Goal: Use online tool/utility: Utilize a website feature to perform a specific function

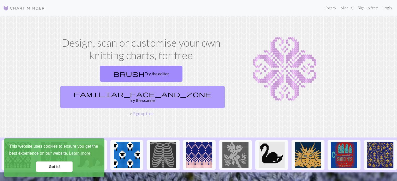
click at [176, 86] on link "familiar_face_and_zone Try the scanner" at bounding box center [142, 97] width 164 height 22
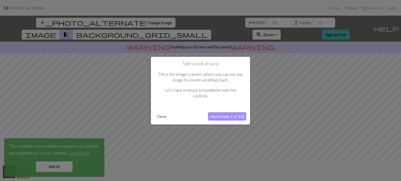
click at [160, 116] on button "Close" at bounding box center [162, 117] width 14 height 8
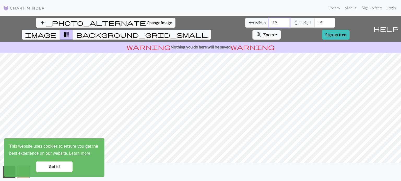
click at [269, 25] on input "19" at bounding box center [279, 23] width 21 height 10
click at [269, 21] on input "20" at bounding box center [279, 23] width 21 height 10
click at [269, 22] on input "21" at bounding box center [279, 23] width 21 height 10
click at [269, 22] on input "23" at bounding box center [279, 23] width 21 height 10
click at [269, 22] on input "24" at bounding box center [279, 23] width 21 height 10
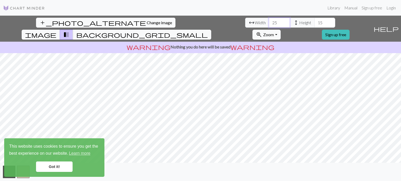
click at [269, 22] on input "25" at bounding box center [279, 23] width 21 height 10
click at [269, 22] on input "26" at bounding box center [279, 23] width 21 height 10
click at [269, 22] on input "27" at bounding box center [279, 23] width 21 height 10
click at [269, 22] on input "28" at bounding box center [279, 23] width 21 height 10
click at [269, 22] on input "29" at bounding box center [279, 23] width 21 height 10
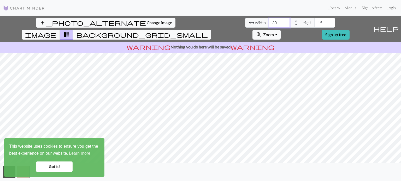
click at [269, 22] on input "30" at bounding box center [279, 23] width 21 height 10
click at [269, 22] on input "31" at bounding box center [279, 23] width 21 height 10
click at [269, 22] on input "32" at bounding box center [279, 23] width 21 height 10
click at [269, 22] on input "33" at bounding box center [279, 23] width 21 height 10
click at [269, 22] on input "34" at bounding box center [279, 23] width 21 height 10
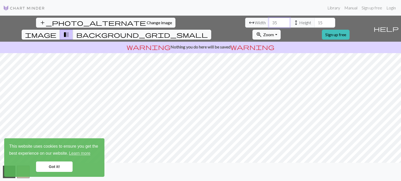
click at [269, 22] on input "35" at bounding box center [279, 23] width 21 height 10
click at [269, 22] on input "36" at bounding box center [279, 23] width 21 height 10
click at [269, 22] on input "37" at bounding box center [279, 23] width 21 height 10
type input "38"
click at [269, 22] on input "38" at bounding box center [279, 23] width 21 height 10
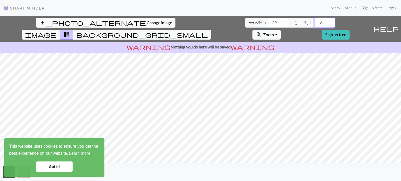
click at [314, 20] on input "16" at bounding box center [324, 23] width 21 height 10
click at [314, 20] on input "17" at bounding box center [324, 23] width 21 height 10
click at [314, 20] on input "18" at bounding box center [324, 23] width 21 height 10
click at [314, 20] on input "19" at bounding box center [324, 23] width 21 height 10
click at [314, 20] on input "20" at bounding box center [324, 23] width 21 height 10
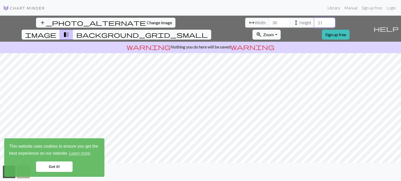
click at [314, 20] on input "21" at bounding box center [324, 23] width 21 height 10
click at [314, 20] on input "22" at bounding box center [324, 23] width 21 height 10
click at [314, 20] on input "23" at bounding box center [324, 23] width 21 height 10
click at [314, 20] on input "24" at bounding box center [324, 23] width 21 height 10
click at [314, 20] on input "25" at bounding box center [324, 23] width 21 height 10
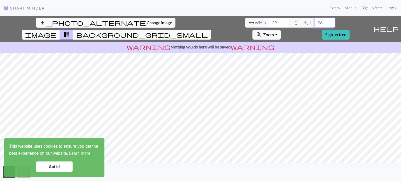
click at [314, 20] on input "26" at bounding box center [324, 23] width 21 height 10
click at [314, 20] on input "27" at bounding box center [324, 23] width 21 height 10
click at [314, 20] on input "28" at bounding box center [324, 23] width 21 height 10
click at [314, 20] on input "29" at bounding box center [324, 23] width 21 height 10
type input "61"
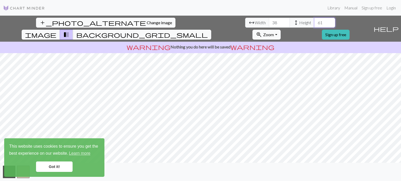
click at [314, 20] on input "61" at bounding box center [324, 23] width 21 height 10
type input "59"
click at [269, 21] on input "59" at bounding box center [279, 23] width 21 height 10
click at [239, 28] on div "add_photo_alternate Change image arrow_range Width 59 height Height 61 image tr…" at bounding box center [185, 29] width 371 height 26
click at [208, 31] on span "background_grid_small" at bounding box center [142, 34] width 132 height 7
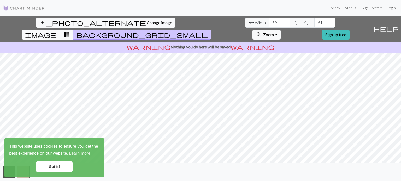
click at [56, 31] on span "image" at bounding box center [40, 34] width 31 height 7
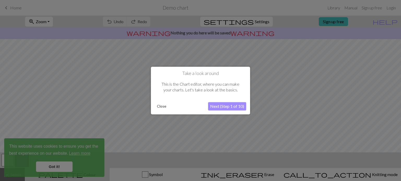
click at [230, 106] on button "Next (Step 1 of 10)" at bounding box center [227, 106] width 38 height 8
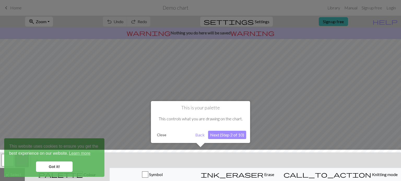
click at [230, 138] on button "Next (Step 2 of 10)" at bounding box center [227, 135] width 38 height 8
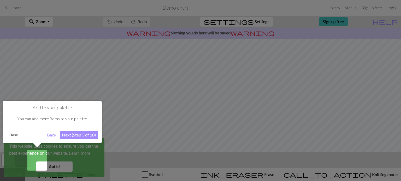
click at [85, 134] on button "Next (Step 3 of 10)" at bounding box center [79, 135] width 38 height 8
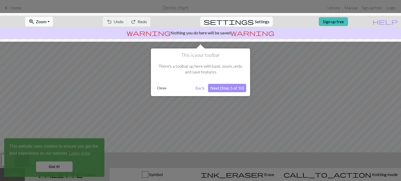
click at [230, 92] on button "Next (Step 5 of 10)" at bounding box center [227, 88] width 38 height 8
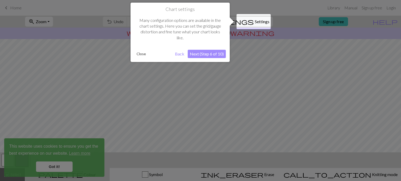
click at [207, 55] on button "Next (Step 6 of 10)" at bounding box center [207, 54] width 38 height 8
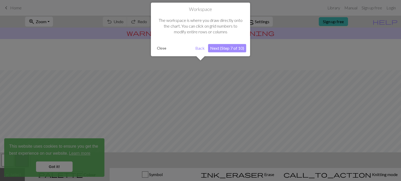
scroll to position [31, 0]
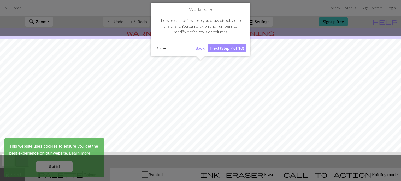
click at [225, 49] on button "Next (Step 7 of 10)" at bounding box center [227, 48] width 38 height 8
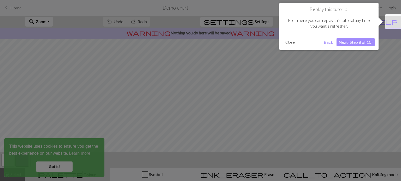
click at [356, 43] on button "Next (Step 8 of 10)" at bounding box center [355, 42] width 38 height 8
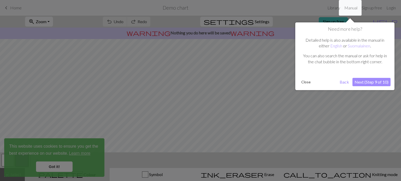
click at [358, 81] on button "Next (Step 9 of 10)" at bounding box center [371, 82] width 38 height 8
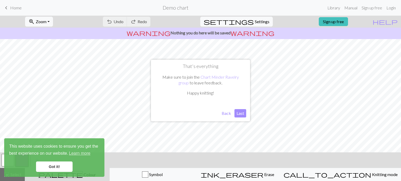
click at [237, 116] on button "Last" at bounding box center [240, 113] width 12 height 8
click at [54, 167] on link "Got it!" at bounding box center [54, 167] width 37 height 10
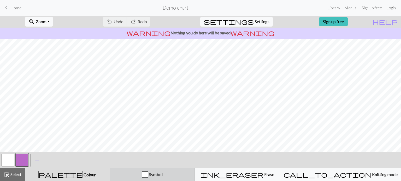
click at [148, 176] on div "button" at bounding box center [145, 175] width 6 height 6
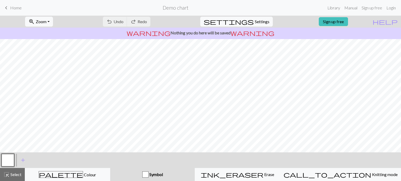
click at [149, 176] on div "button" at bounding box center [145, 175] width 6 height 6
click at [163, 172] on span "Symbol" at bounding box center [156, 174] width 14 height 5
drag, startPoint x: 165, startPoint y: 172, endPoint x: 152, endPoint y: 171, distance: 12.9
click at [152, 171] on button "Symbol" at bounding box center [152, 174] width 85 height 13
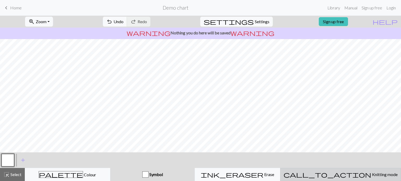
click at [355, 181] on button "call_to_action Knitting mode Knitting mode" at bounding box center [340, 174] width 121 height 13
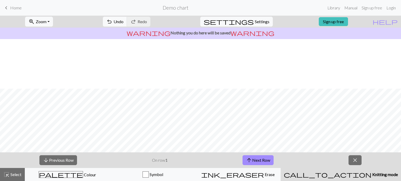
scroll to position [81, 0]
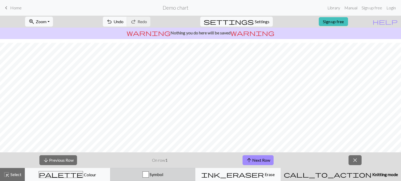
click at [161, 170] on button "Symbol" at bounding box center [152, 174] width 85 height 13
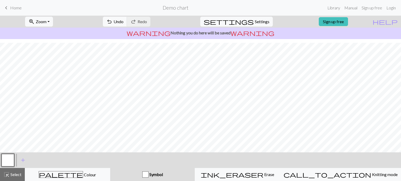
click at [163, 174] on span "Symbol" at bounding box center [156, 174] width 14 height 5
click at [50, 26] on button "zoom_in Zoom Zoom" at bounding box center [39, 22] width 28 height 10
click at [48, 67] on button "100%" at bounding box center [45, 71] width 41 height 8
click at [46, 24] on span "Zoom" at bounding box center [41, 21] width 11 height 5
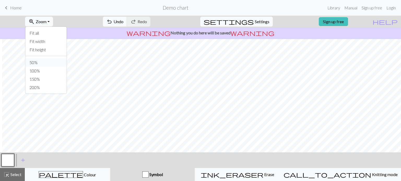
click at [58, 60] on button "50%" at bounding box center [45, 62] width 41 height 8
click at [51, 16] on div "zoom_in Zoom Zoom Fit all Fit width Fit height 50% 100% 150% 200%" at bounding box center [39, 22] width 36 height 12
click at [46, 20] on span "Zoom" at bounding box center [41, 21] width 11 height 5
click at [47, 34] on button "Fit all" at bounding box center [45, 33] width 41 height 8
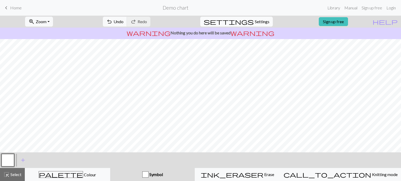
click at [257, 17] on button "settings Settings" at bounding box center [236, 22] width 73 height 10
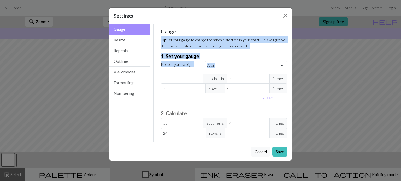
drag, startPoint x: 257, startPoint y: 17, endPoint x: 202, endPoint y: 75, distance: 79.4
click at [202, 75] on div "Gauge Tip: Set your gauge to change the stitch distortion in your chart. This w…" at bounding box center [224, 83] width 127 height 110
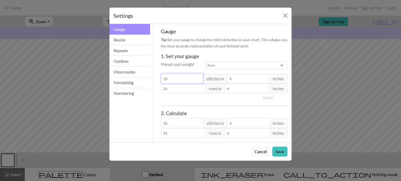
drag, startPoint x: 184, startPoint y: 82, endPoint x: 202, endPoint y: 77, distance: 18.3
click at [202, 77] on input "18" at bounding box center [182, 79] width 43 height 10
select select "custom"
type input "19"
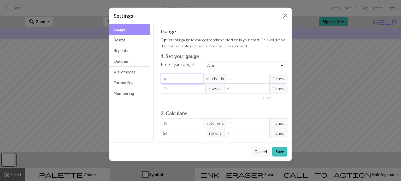
type input "19"
click at [199, 77] on input "19" at bounding box center [182, 79] width 43 height 10
type input "20"
click at [199, 77] on input "20" at bounding box center [182, 79] width 43 height 10
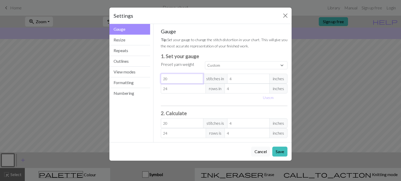
type input "21"
click at [199, 77] on input "21" at bounding box center [182, 79] width 43 height 10
type input "22"
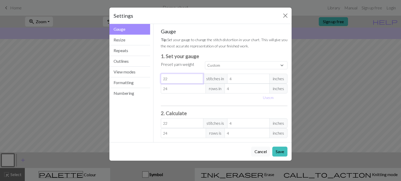
click at [199, 77] on input "22" at bounding box center [182, 79] width 43 height 10
type input "23"
click at [199, 77] on input "23" at bounding box center [182, 79] width 43 height 10
type input "24"
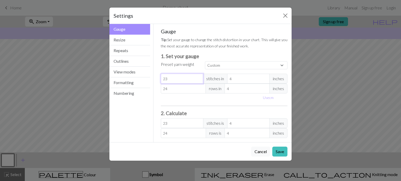
type input "24"
click at [199, 77] on input "24" at bounding box center [182, 79] width 43 height 10
type input "25"
click at [199, 77] on input "25" at bounding box center [182, 79] width 43 height 10
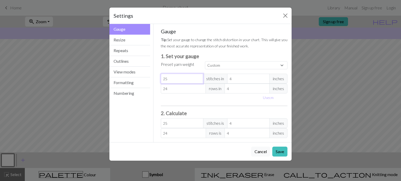
type input "26"
click at [199, 77] on input "26" at bounding box center [182, 79] width 43 height 10
type input "27"
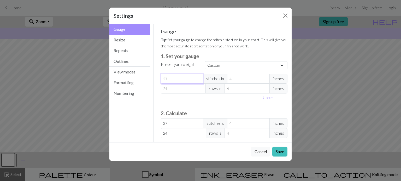
click at [199, 77] on input "27" at bounding box center [182, 79] width 43 height 10
type input "28"
click at [199, 77] on input "28" at bounding box center [182, 79] width 43 height 10
type input "29"
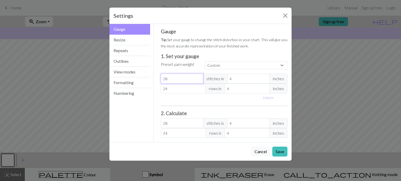
type input "29"
click at [199, 77] on input "29" at bounding box center [182, 79] width 43 height 10
type input "30"
click at [199, 77] on input "30" at bounding box center [182, 79] width 43 height 10
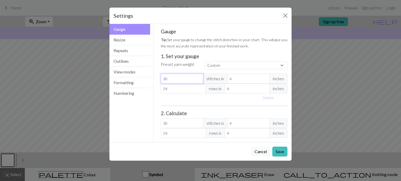
type input "31"
click at [199, 77] on input "31" at bounding box center [182, 79] width 43 height 10
type input "32"
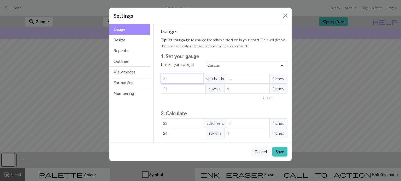
click at [199, 77] on input "32" at bounding box center [182, 79] width 43 height 10
type input "33"
click at [199, 77] on input "33" at bounding box center [182, 79] width 43 height 10
type input "34"
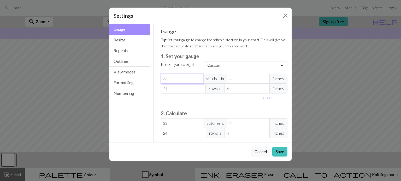
type input "34"
click at [199, 77] on input "34" at bounding box center [182, 79] width 43 height 10
type input "35"
click at [199, 77] on input "35" at bounding box center [182, 79] width 43 height 10
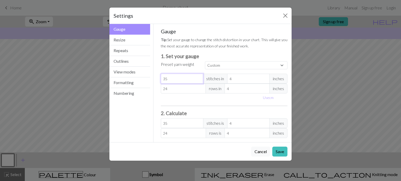
type input "36"
click at [199, 77] on input "36" at bounding box center [182, 79] width 43 height 10
type input "37"
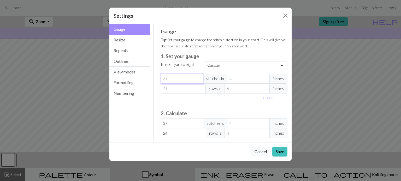
click at [199, 77] on input "37" at bounding box center [182, 79] width 43 height 10
type input "38"
click at [199, 77] on input "38" at bounding box center [182, 79] width 43 height 10
type input "39"
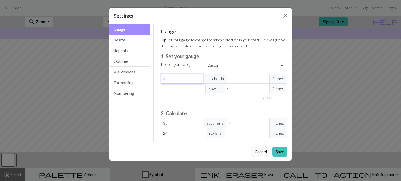
type input "39"
click at [199, 77] on input "39" at bounding box center [182, 79] width 43 height 10
type input "40"
click at [199, 77] on input "40" at bounding box center [182, 79] width 43 height 10
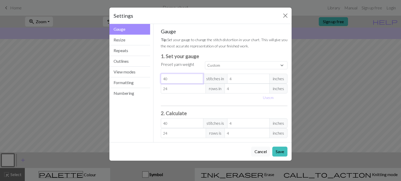
type input "41"
drag, startPoint x: 199, startPoint y: 77, endPoint x: 210, endPoint y: 77, distance: 11.2
type input "41"
click at [203, 77] on input "41" at bounding box center [182, 79] width 43 height 10
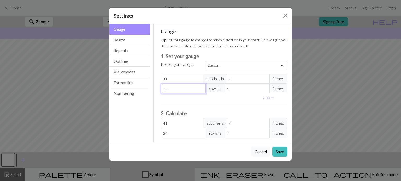
type input "25"
click at [202, 87] on input "25" at bounding box center [183, 89] width 45 height 10
type input "26"
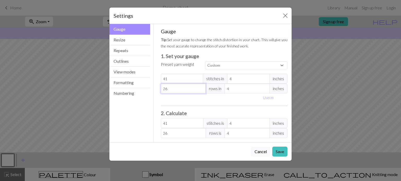
click at [202, 87] on input "26" at bounding box center [183, 89] width 45 height 10
type input "27"
click at [202, 87] on input "27" at bounding box center [183, 89] width 45 height 10
type input "28"
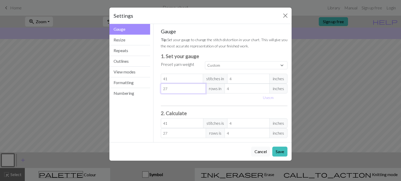
type input "28"
click at [202, 87] on input "28" at bounding box center [183, 89] width 45 height 10
type input "29"
click at [202, 87] on input "29" at bounding box center [183, 89] width 45 height 10
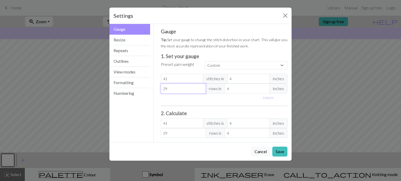
type input "30"
click at [202, 87] on input "30" at bounding box center [183, 89] width 45 height 10
type input "31"
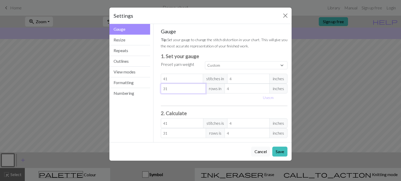
click at [202, 87] on input "31" at bounding box center [183, 89] width 45 height 10
type input "32"
click at [202, 87] on input "32" at bounding box center [183, 89] width 45 height 10
type input "33"
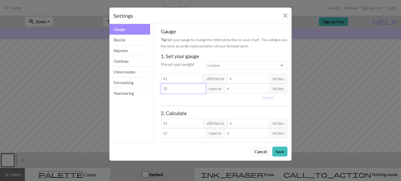
type input "33"
click at [202, 87] on input "33" at bounding box center [183, 89] width 45 height 10
type input "34"
click at [202, 87] on input "34" at bounding box center [183, 89] width 45 height 10
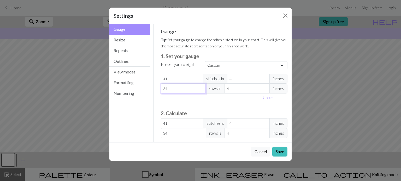
type input "35"
click at [202, 87] on input "35" at bounding box center [183, 89] width 45 height 10
type input "36"
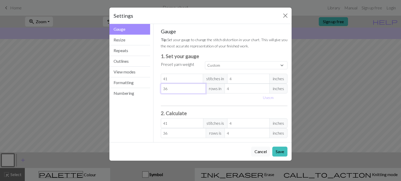
click at [202, 87] on input "36" at bounding box center [183, 89] width 45 height 10
type input "37"
click at [202, 87] on input "37" at bounding box center [183, 89] width 45 height 10
type input "38"
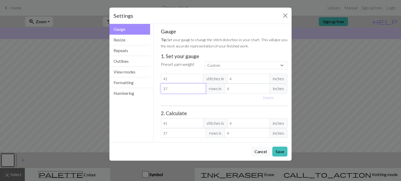
type input "38"
click at [202, 87] on input "38" at bounding box center [183, 89] width 45 height 10
